Goal: Task Accomplishment & Management: Use online tool/utility

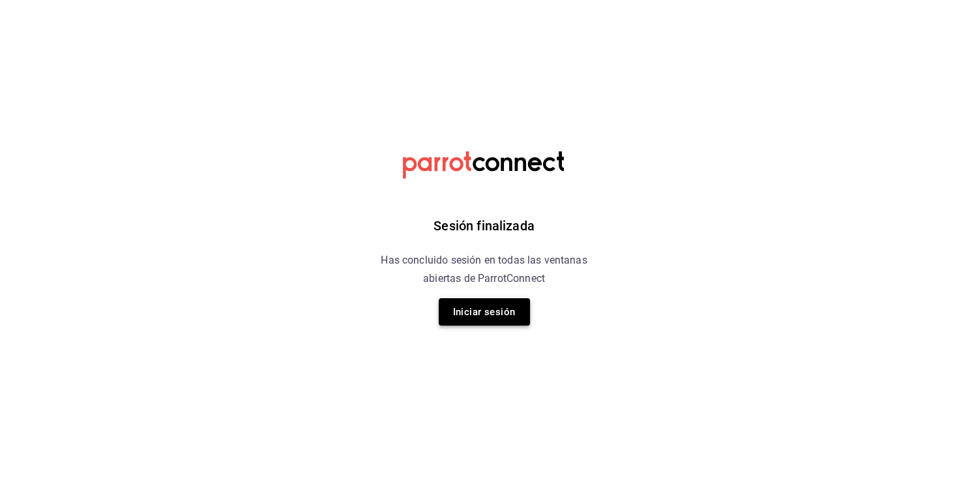
click at [503, 316] on button "Iniciar sesión" at bounding box center [484, 311] width 91 height 27
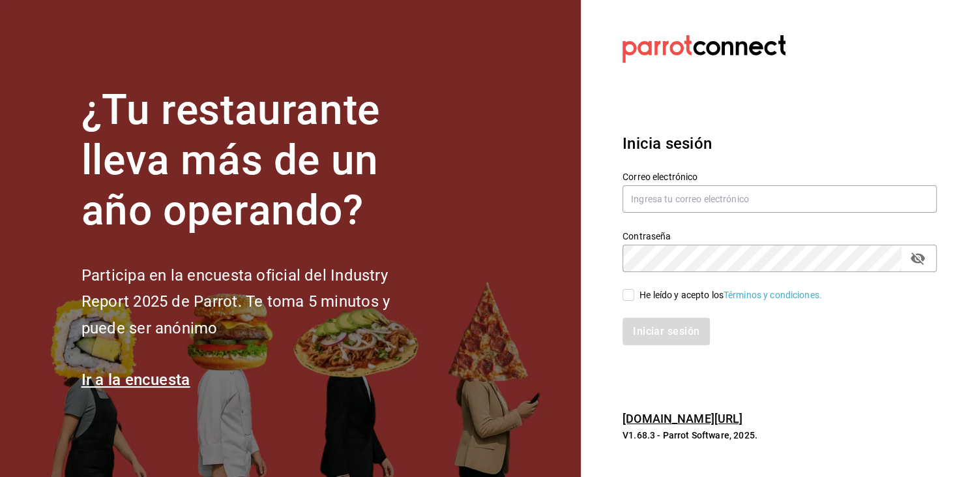
type input "mochomos.arcos@grupocosteno.com"
click at [629, 293] on input "He leído y acepto los Términos y condiciones." at bounding box center [629, 295] width 12 height 12
checkbox input "true"
click at [661, 325] on button "Iniciar sesión" at bounding box center [667, 331] width 89 height 27
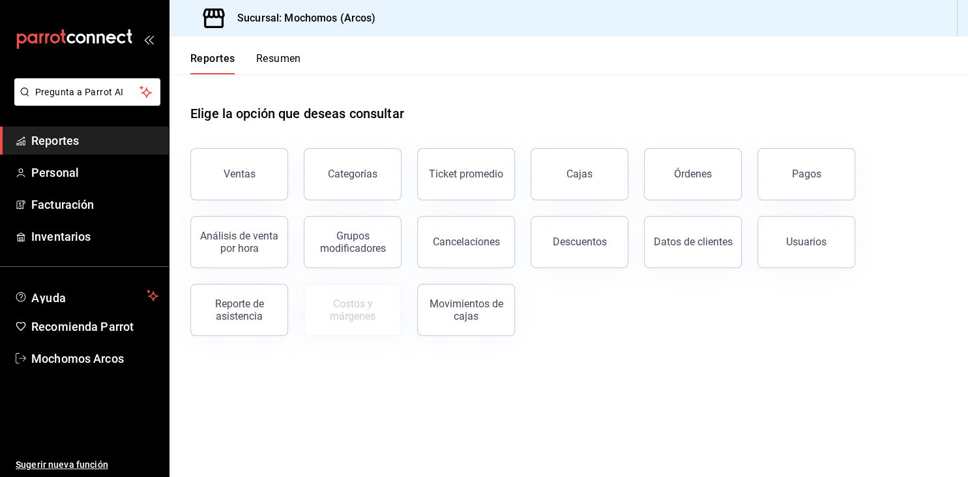
click at [69, 142] on span "Reportes" at bounding box center [94, 141] width 127 height 18
click at [259, 178] on button "Ventas" at bounding box center [239, 174] width 98 height 52
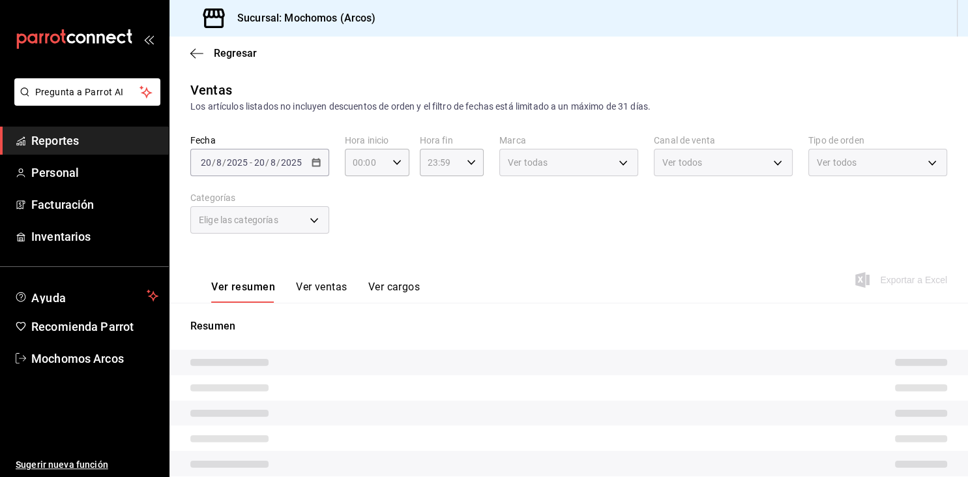
click at [312, 169] on div "[DATE] [DATE] - [DATE] [DATE]" at bounding box center [259, 162] width 139 height 27
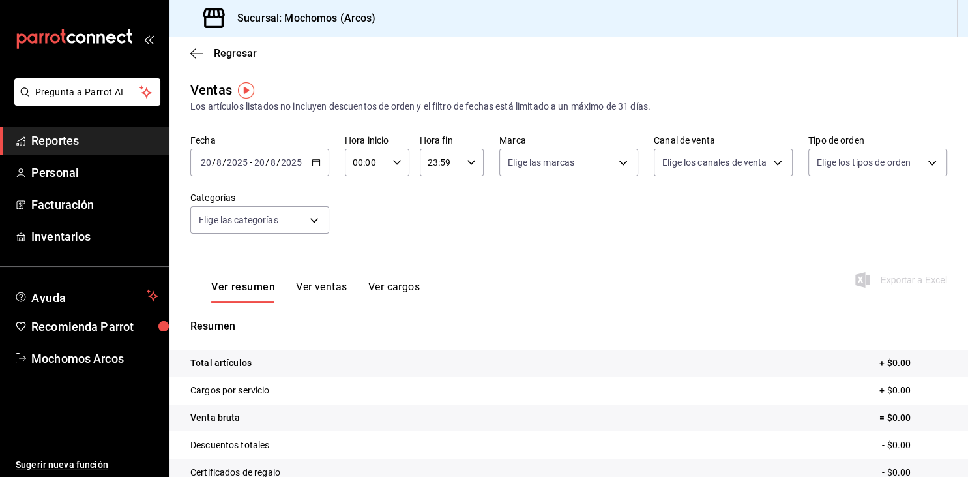
click at [314, 163] on icon "button" at bounding box center [316, 162] width 9 height 9
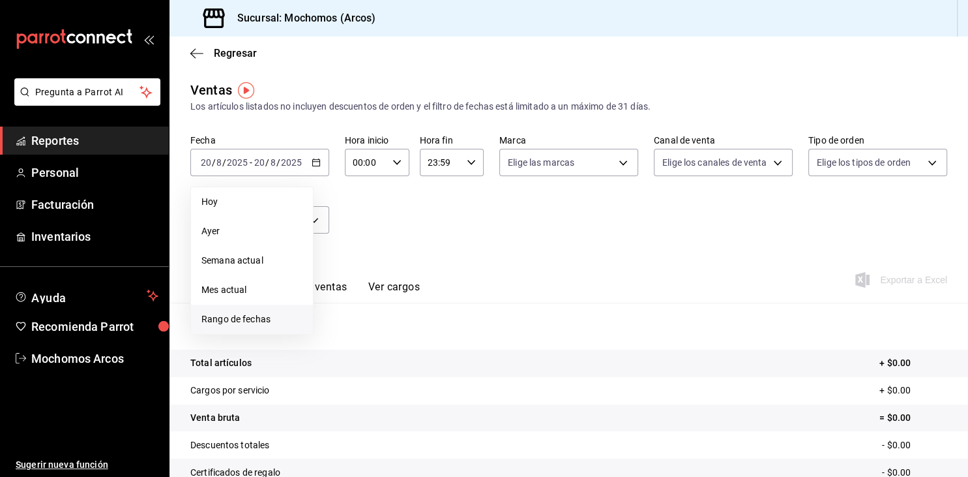
click at [237, 314] on span "Rango de fechas" at bounding box center [251, 319] width 101 height 14
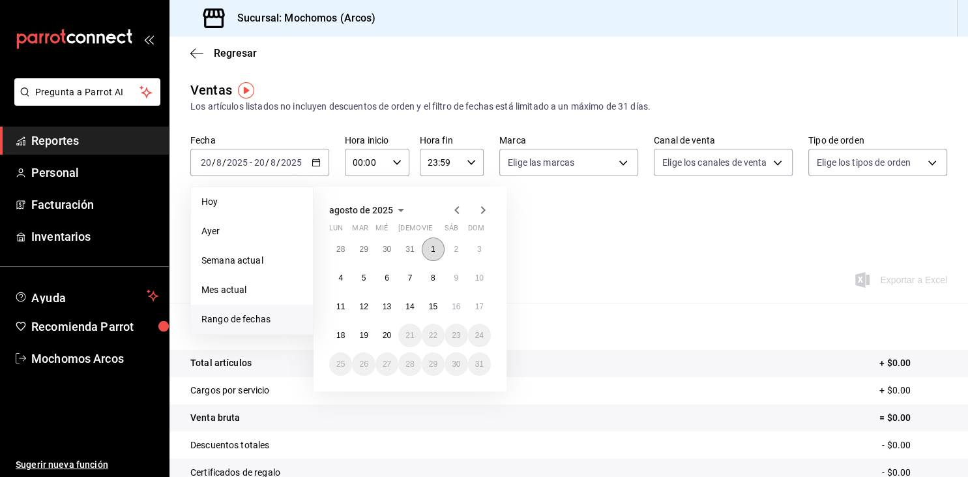
click at [437, 246] on button "1" at bounding box center [433, 248] width 23 height 23
click at [387, 338] on abbr "20" at bounding box center [387, 335] width 8 height 9
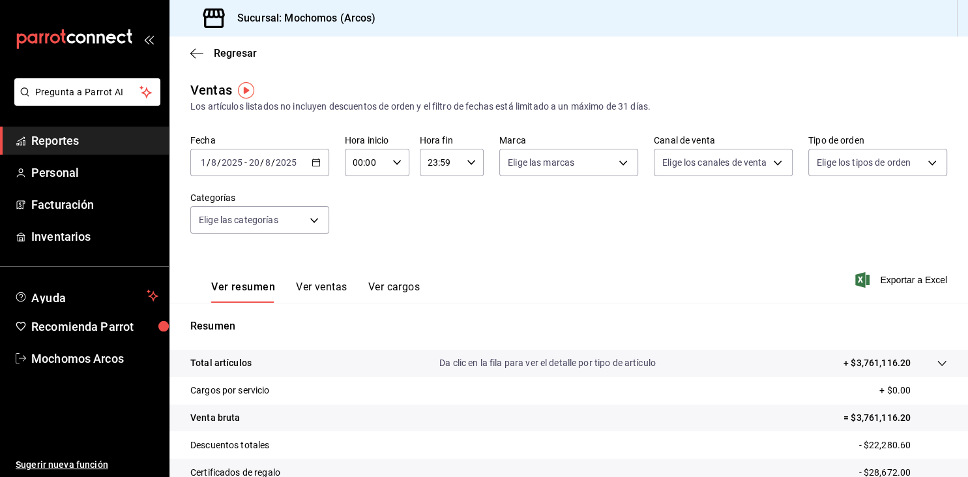
click at [381, 164] on input "00:00" at bounding box center [366, 162] width 42 height 26
drag, startPoint x: 358, startPoint y: 200, endPoint x: 413, endPoint y: 174, distance: 60.4
click at [358, 199] on button "06" at bounding box center [361, 186] width 27 height 26
type input "06:00"
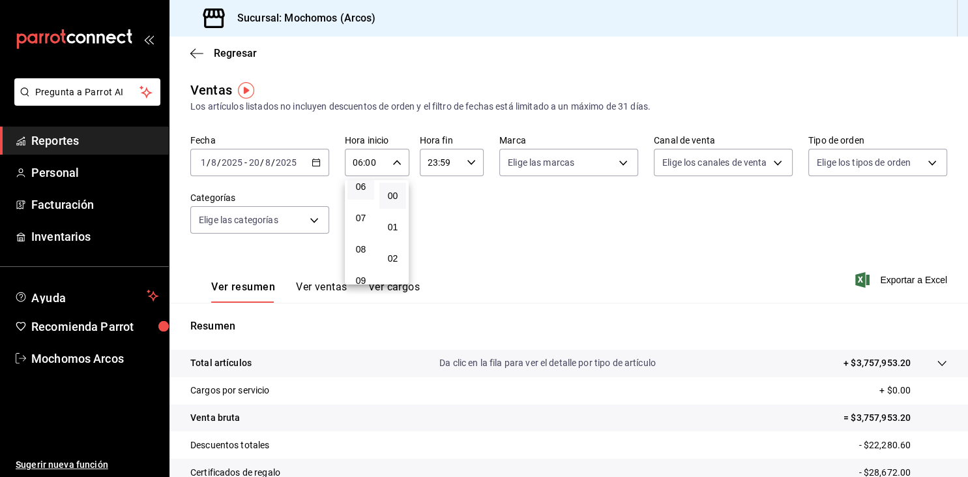
click at [458, 162] on div at bounding box center [484, 238] width 968 height 477
click at [458, 162] on input "23:59" at bounding box center [441, 162] width 42 height 26
click at [431, 211] on span "05" at bounding box center [435, 206] width 11 height 10
type input "05:59"
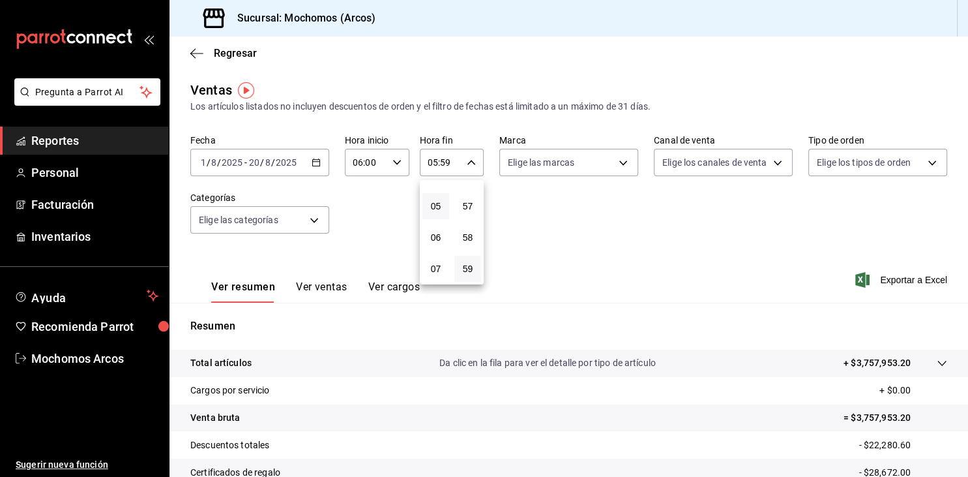
click at [518, 231] on div at bounding box center [484, 238] width 968 height 477
click at [48, 141] on span "Reportes" at bounding box center [94, 141] width 127 height 18
